Goal: Task Accomplishment & Management: Manage account settings

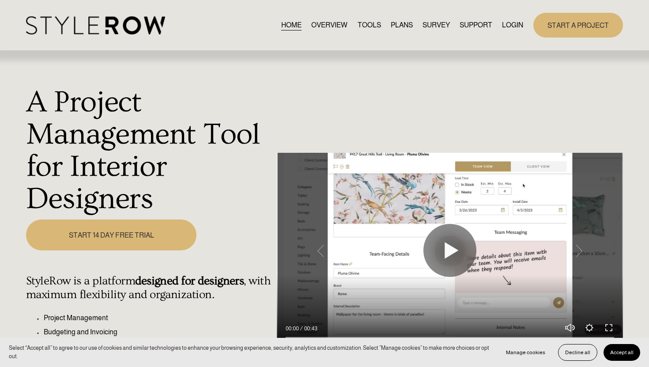
click at [512, 26] on link "LOGIN" at bounding box center [512, 25] width 21 height 12
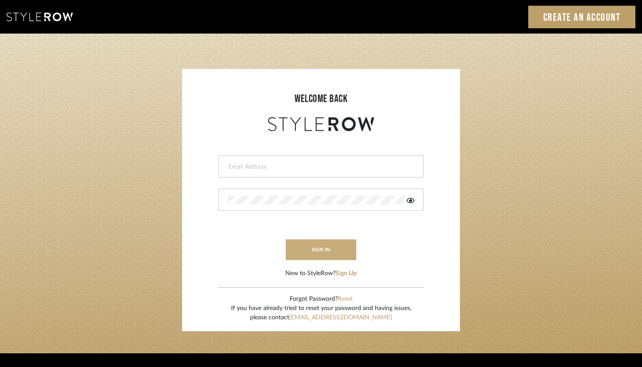
type input "[PERSON_NAME][EMAIL_ADDRESS][DOMAIN_NAME]"
click at [347, 245] on button "sign in" at bounding box center [321, 249] width 71 height 21
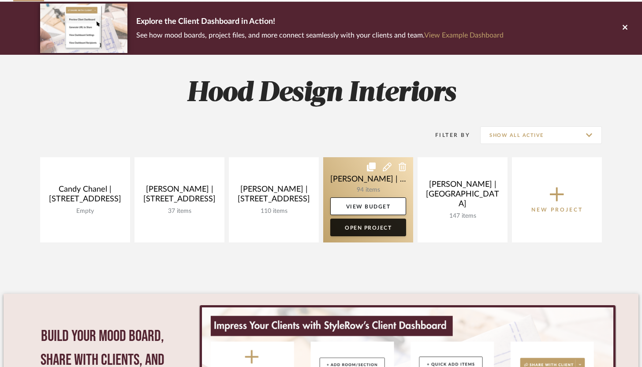
scroll to position [65, 0]
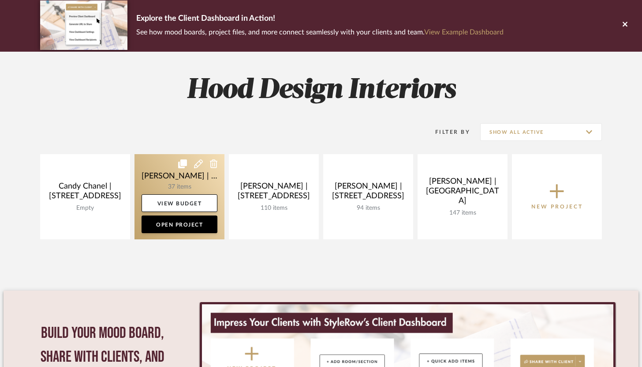
click at [172, 183] on link at bounding box center [180, 196] width 90 height 85
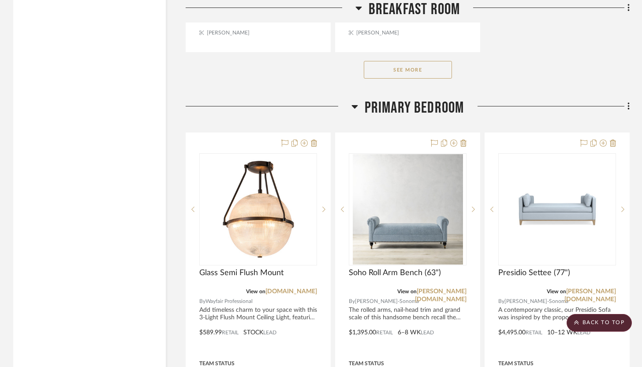
scroll to position [3182, 0]
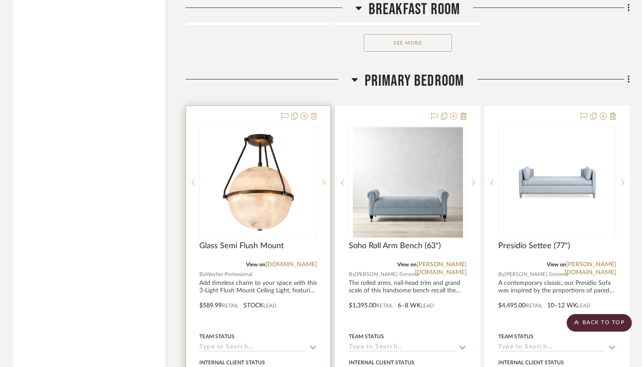
click at [316, 113] on icon at bounding box center [314, 116] width 6 height 7
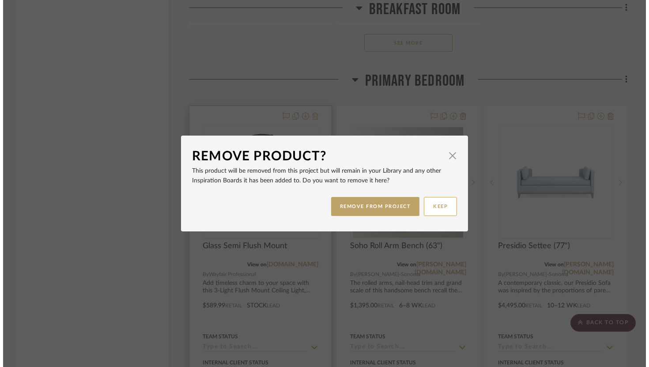
scroll to position [0, 0]
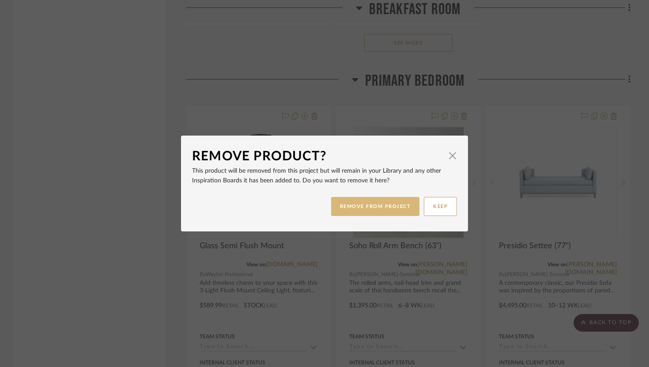
click at [379, 207] on button "REMOVE FROM PROJECT" at bounding box center [375, 206] width 89 height 19
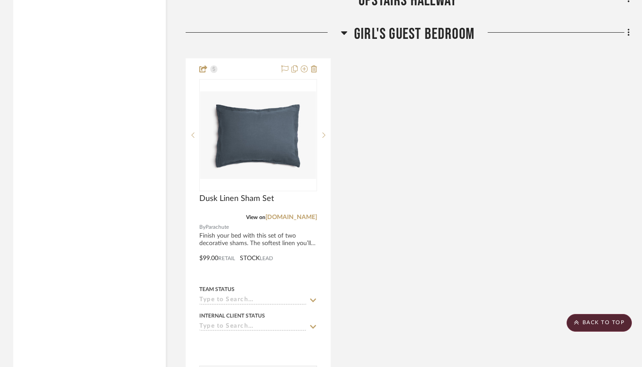
scroll to position [4555, 0]
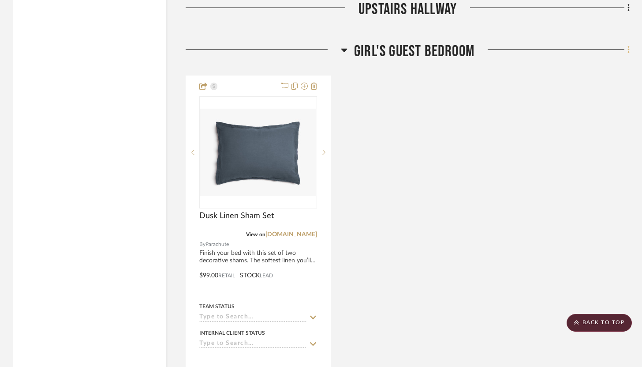
click at [629, 47] on icon at bounding box center [629, 50] width 2 height 8
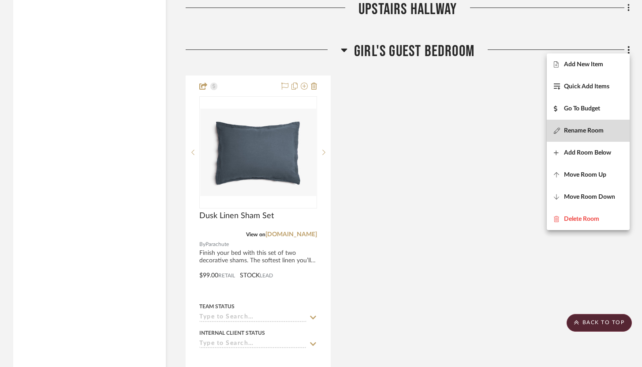
click at [590, 132] on span "Rename Room" at bounding box center [584, 131] width 40 height 8
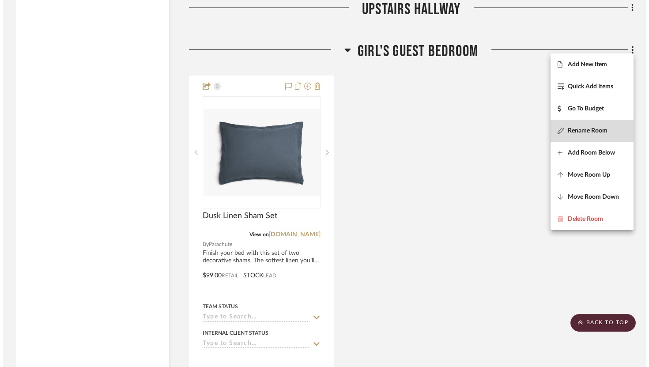
scroll to position [0, 0]
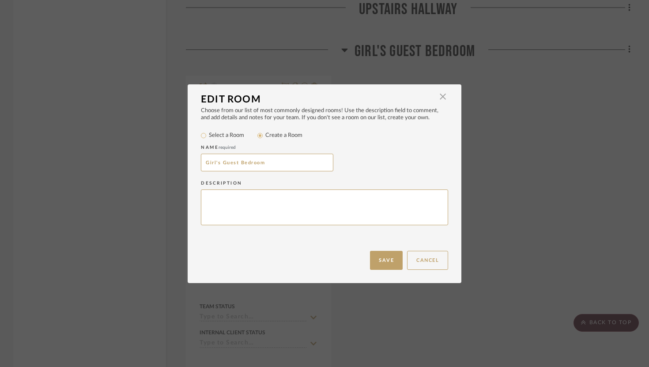
drag, startPoint x: 218, startPoint y: 161, endPoint x: 191, endPoint y: 160, distance: 26.9
click at [191, 161] on div "Choose from our list of most commonly designed rooms! Use the description field…" at bounding box center [325, 178] width 274 height 143
type input "Boy's Guest Bedroom"
click at [387, 259] on button "Save" at bounding box center [386, 260] width 33 height 19
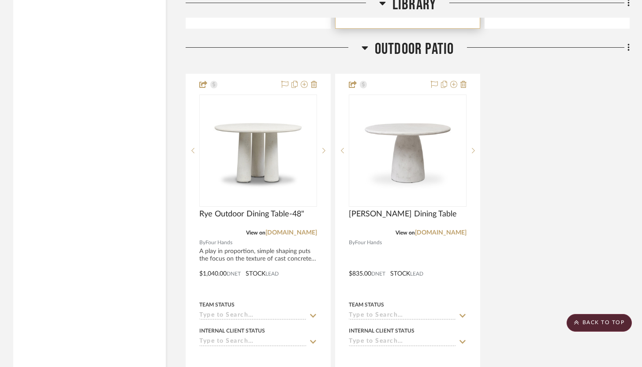
scroll to position [5421, 0]
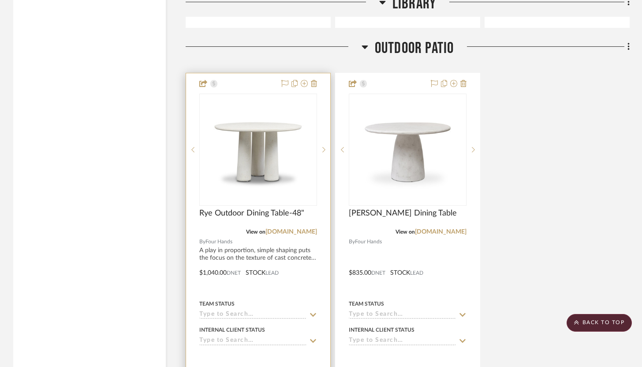
click at [318, 80] on div at bounding box center [258, 266] width 144 height 386
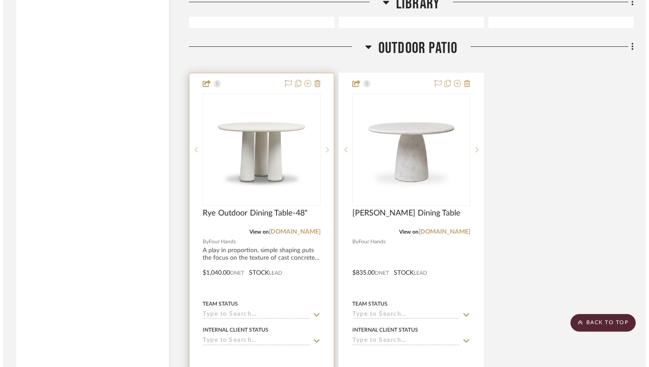
scroll to position [0, 0]
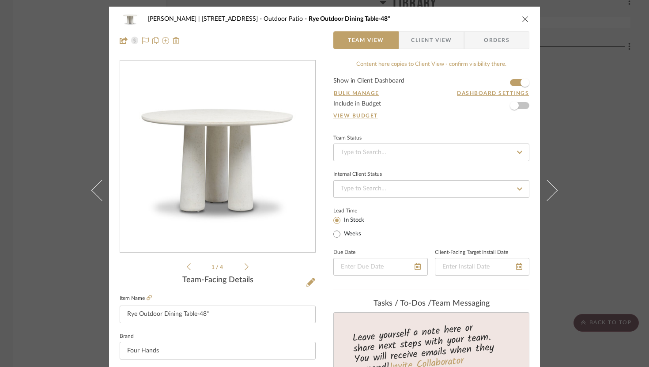
click at [522, 21] on icon "close" at bounding box center [525, 18] width 7 height 7
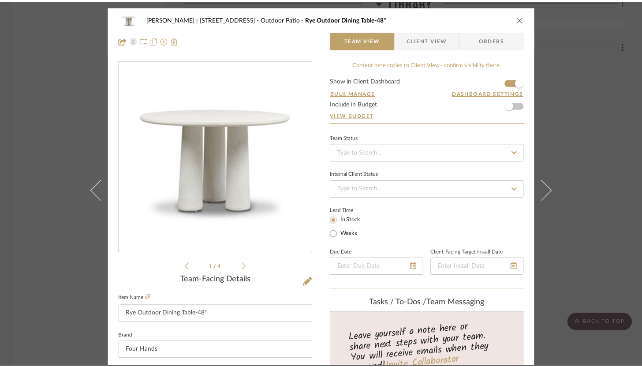
scroll to position [5421, 0]
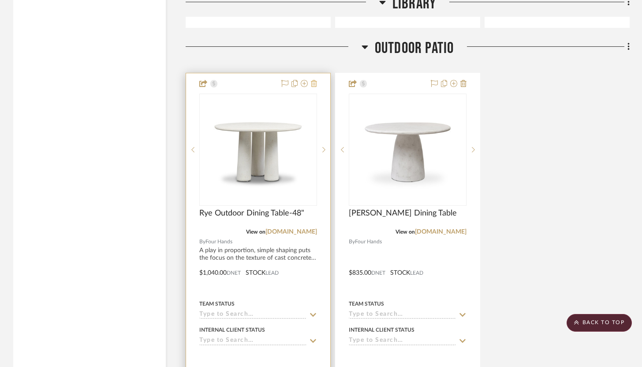
click at [314, 80] on icon at bounding box center [314, 83] width 6 height 7
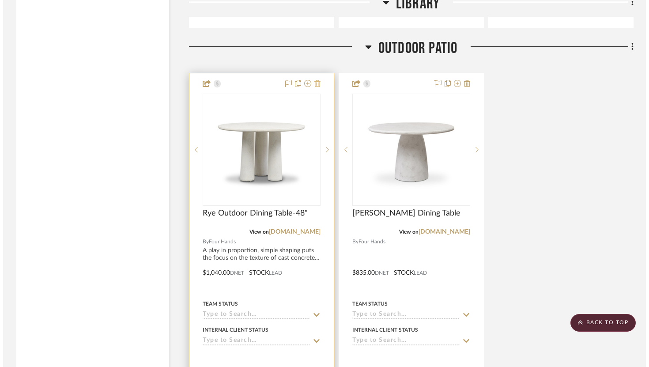
scroll to position [0, 0]
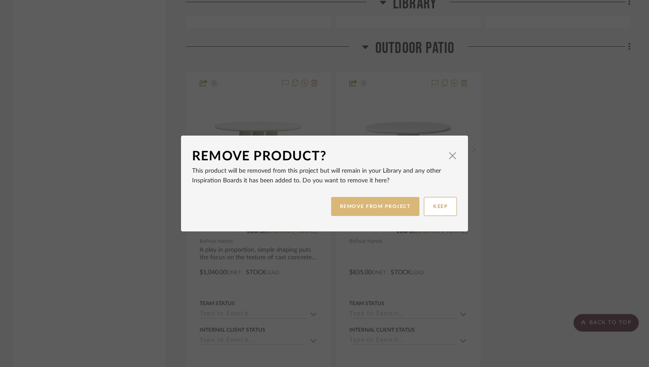
click at [384, 206] on button "REMOVE FROM PROJECT" at bounding box center [375, 206] width 89 height 19
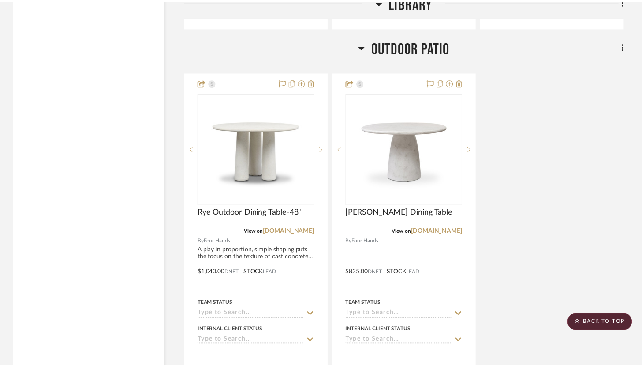
scroll to position [5421, 0]
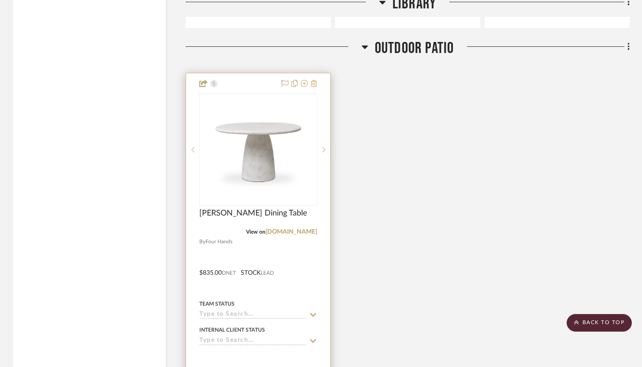
click at [312, 80] on icon at bounding box center [314, 83] width 6 height 7
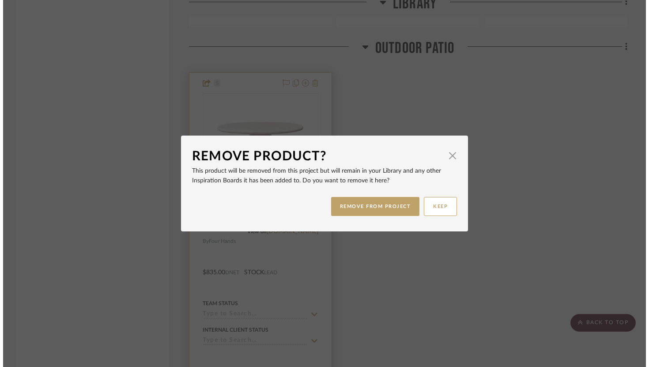
scroll to position [0, 0]
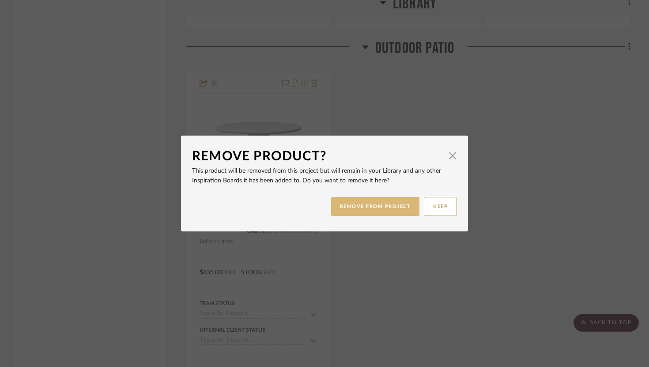
click at [373, 211] on button "REMOVE FROM PROJECT" at bounding box center [375, 206] width 89 height 19
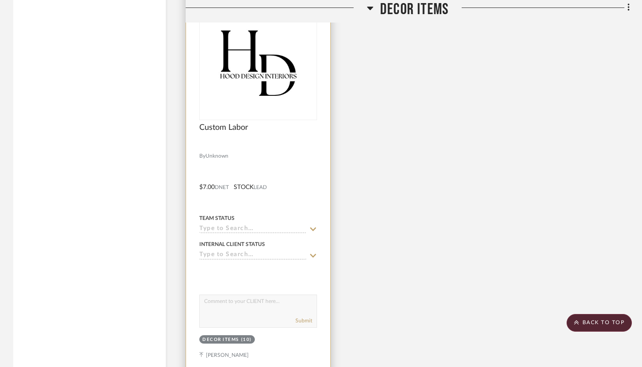
scroll to position [6379, 0]
click at [228, 296] on textarea at bounding box center [258, 302] width 117 height 17
click at [297, 294] on textarea "Custom monograming for the hand towles" at bounding box center [258, 302] width 117 height 17
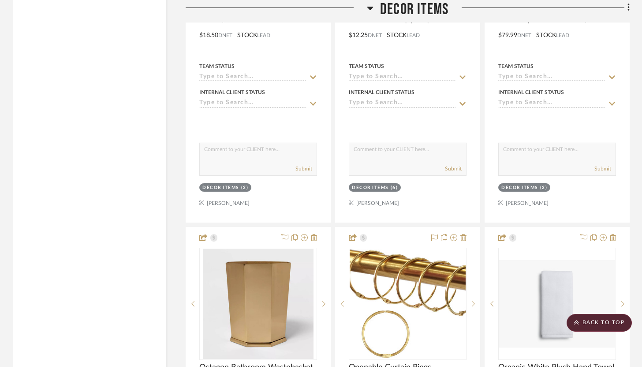
scroll to position [5827, 0]
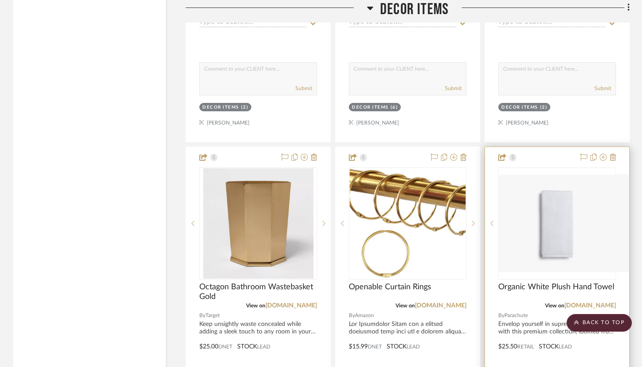
type textarea "Custom monograming for the hand towels"
click at [551, 151] on div at bounding box center [557, 340] width 144 height 386
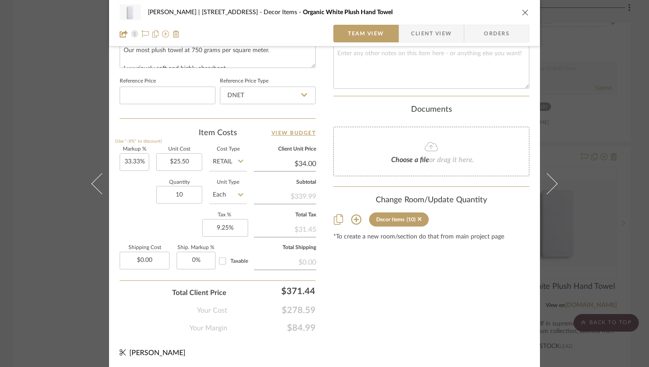
scroll to position [0, 0]
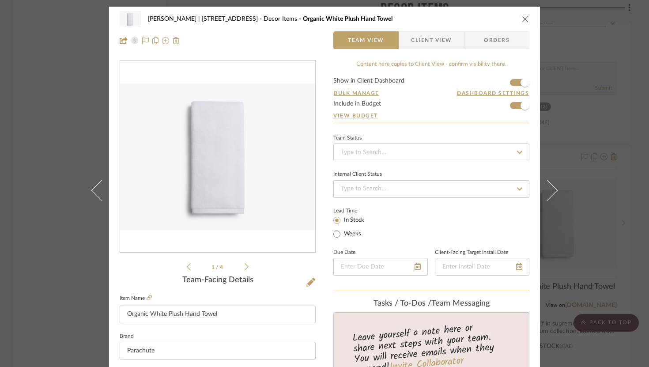
click at [522, 19] on icon "close" at bounding box center [525, 18] width 7 height 7
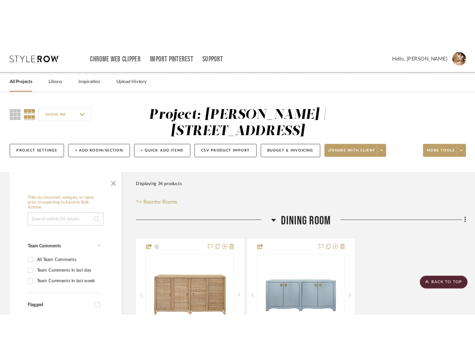
scroll to position [5827, 0]
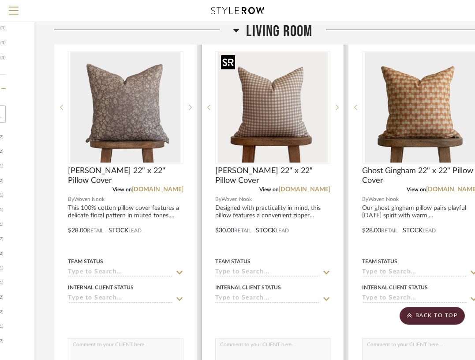
scroll to position [624, 131]
